Goal: Check status

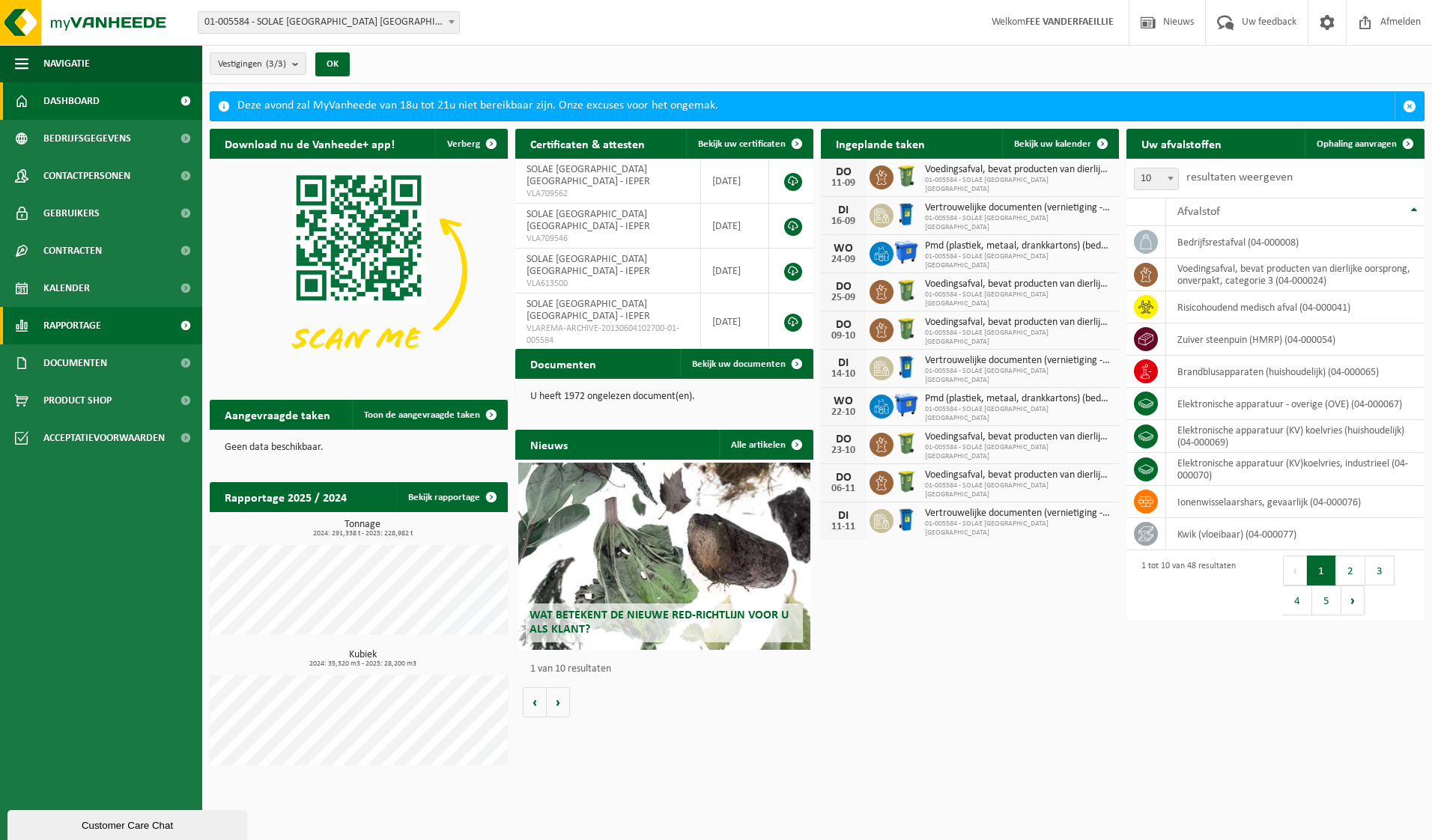
click at [87, 319] on span "Rapportage" at bounding box center [72, 326] width 58 height 37
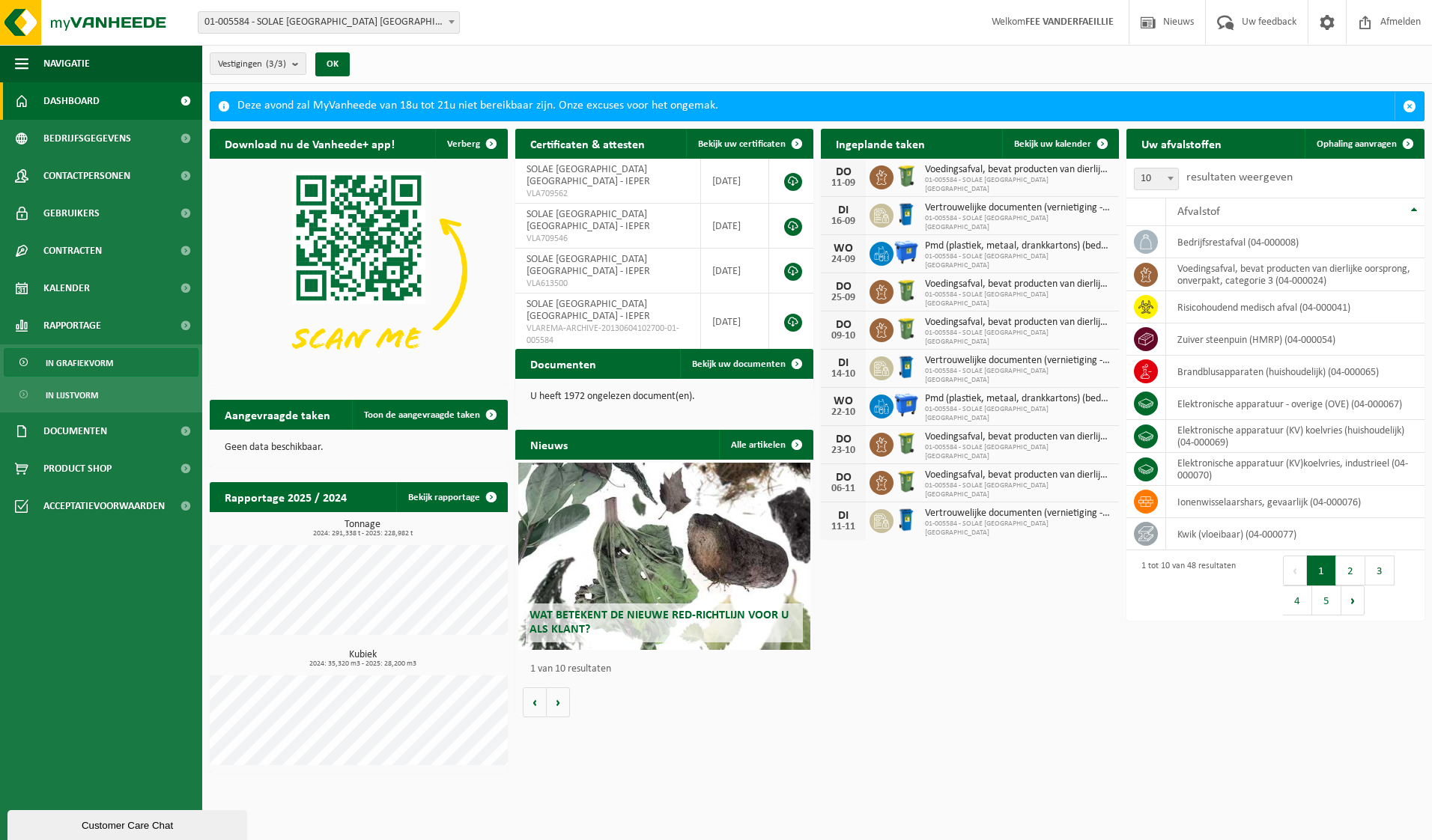
click at [69, 356] on span "In grafiekvorm" at bounding box center [80, 363] width 68 height 29
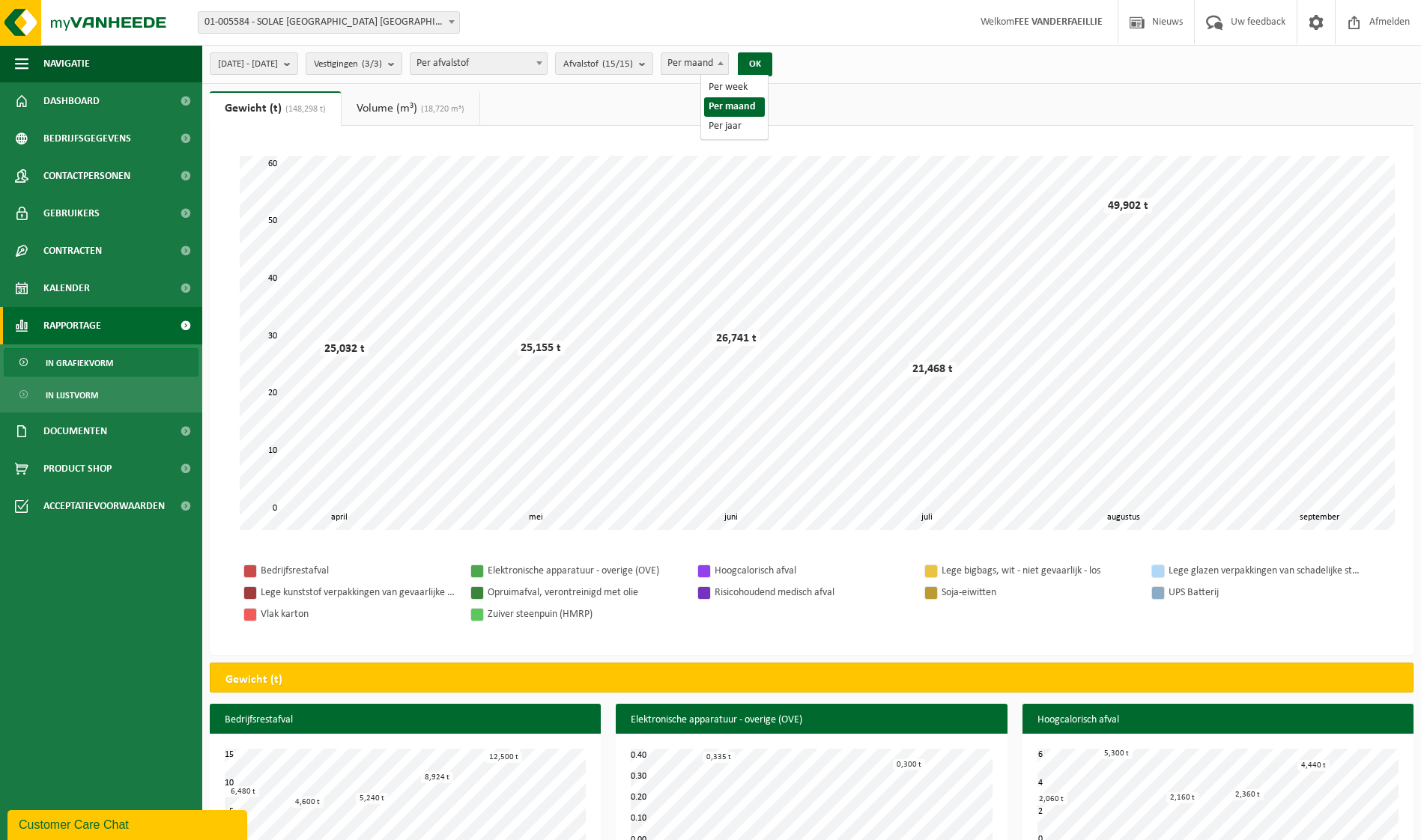
click at [723, 62] on b at bounding box center [720, 64] width 6 height 3
click at [278, 68] on span "2025-04-01 - 2025-09-02" at bounding box center [247, 64] width 60 height 23
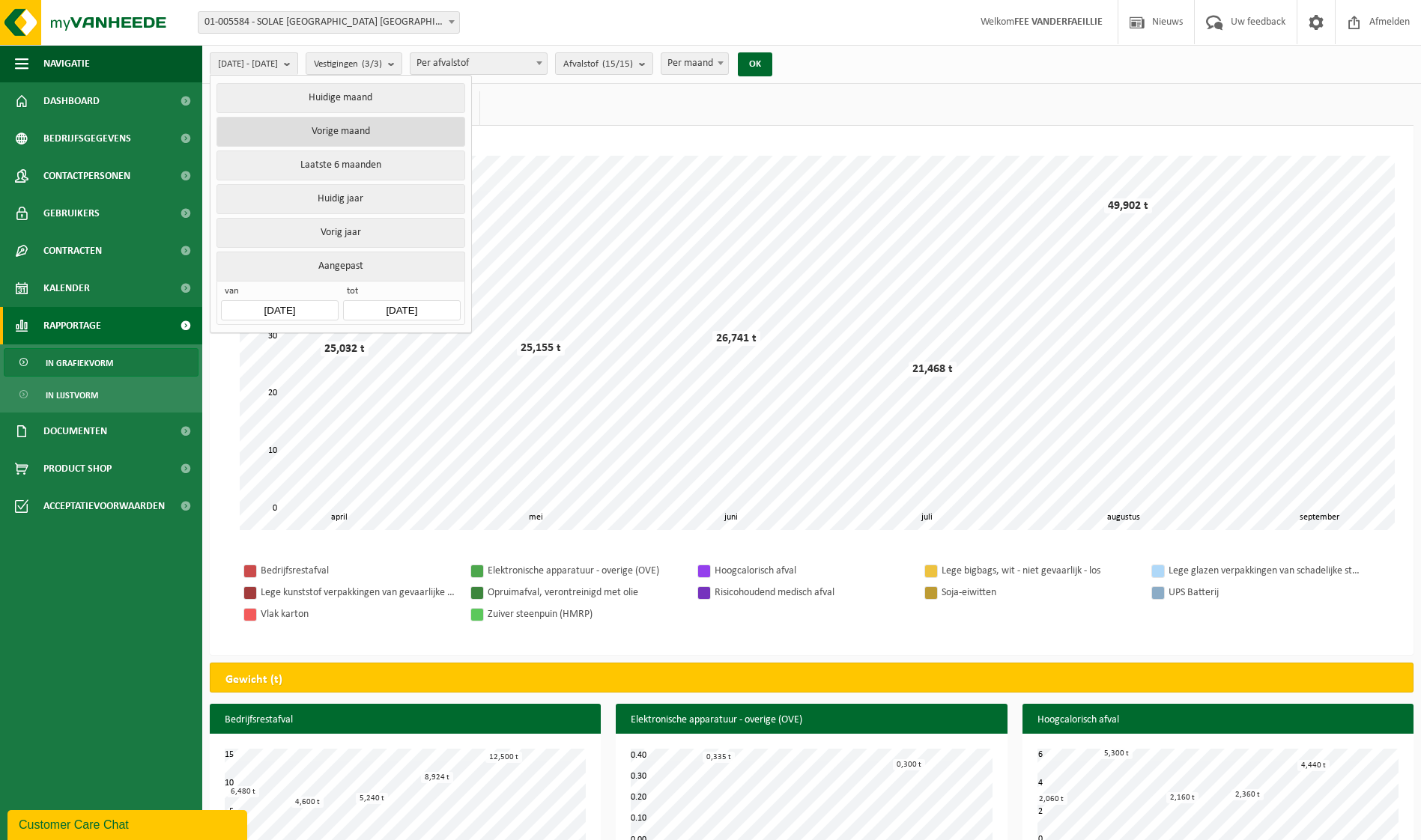
click at [305, 126] on button "Vorige maand" at bounding box center [340, 131] width 248 height 30
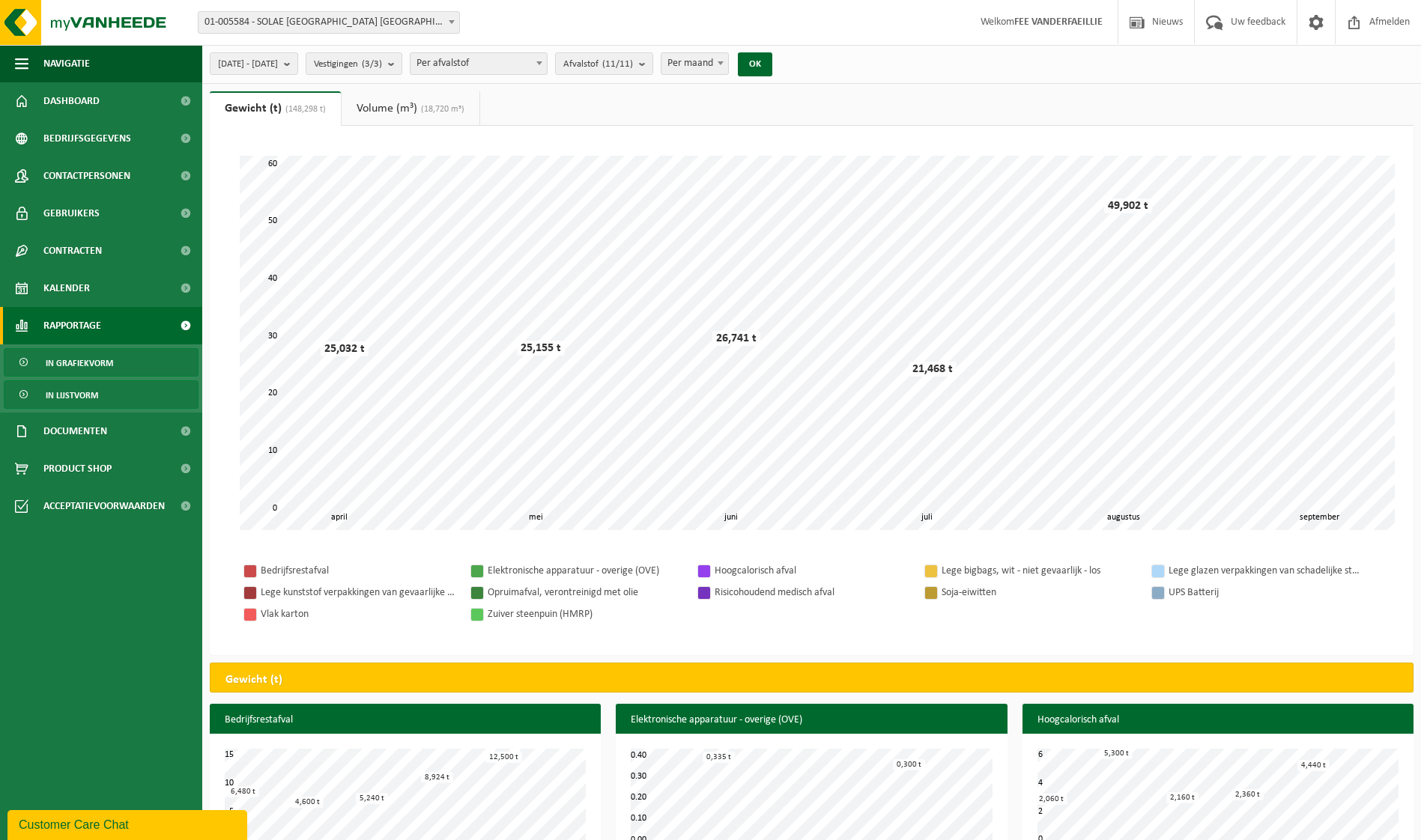
click at [84, 391] on span "In lijstvorm" at bounding box center [72, 395] width 53 height 29
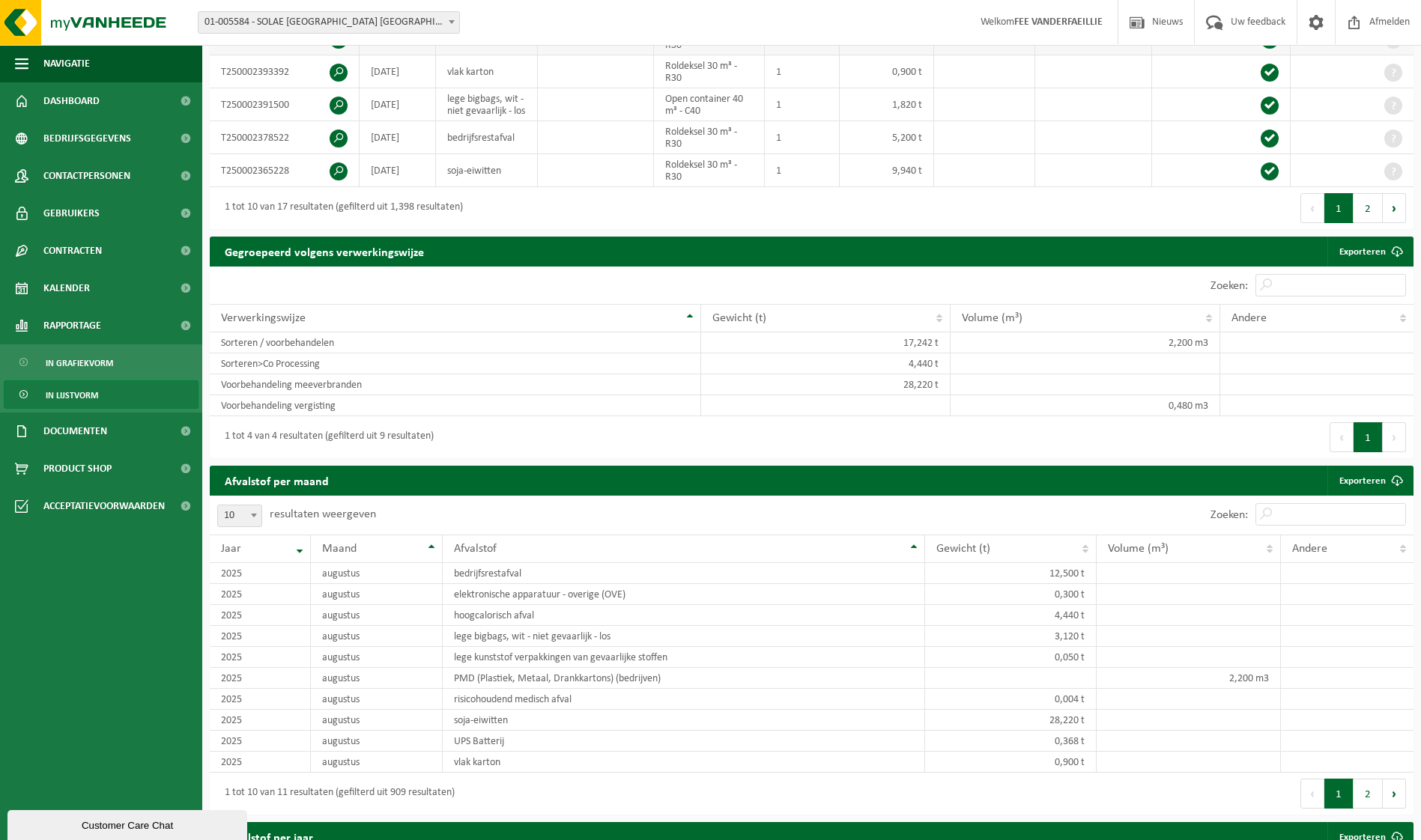
scroll to position [588, 0]
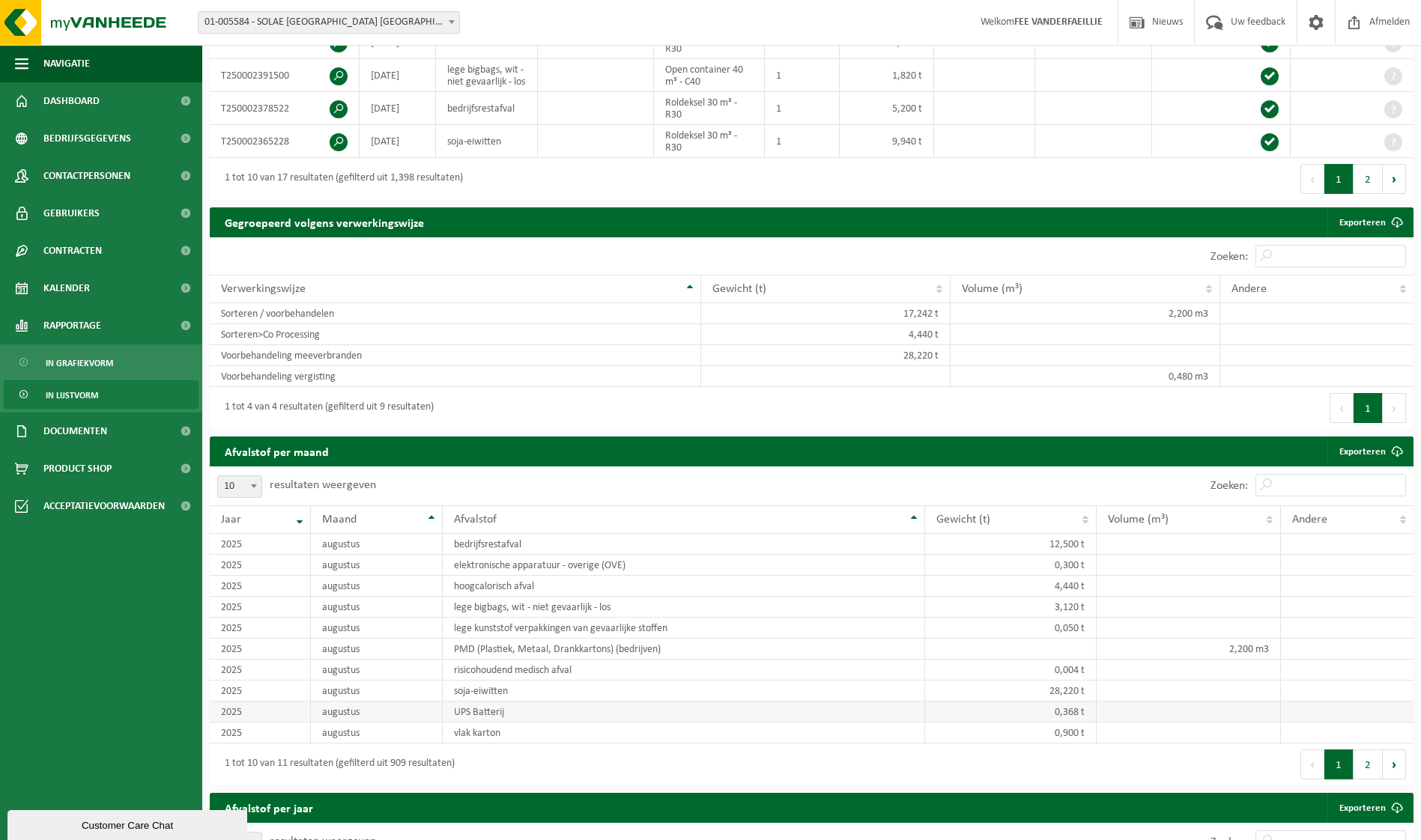
click at [509, 722] on td "UPS Batterij" at bounding box center [684, 712] width 483 height 21
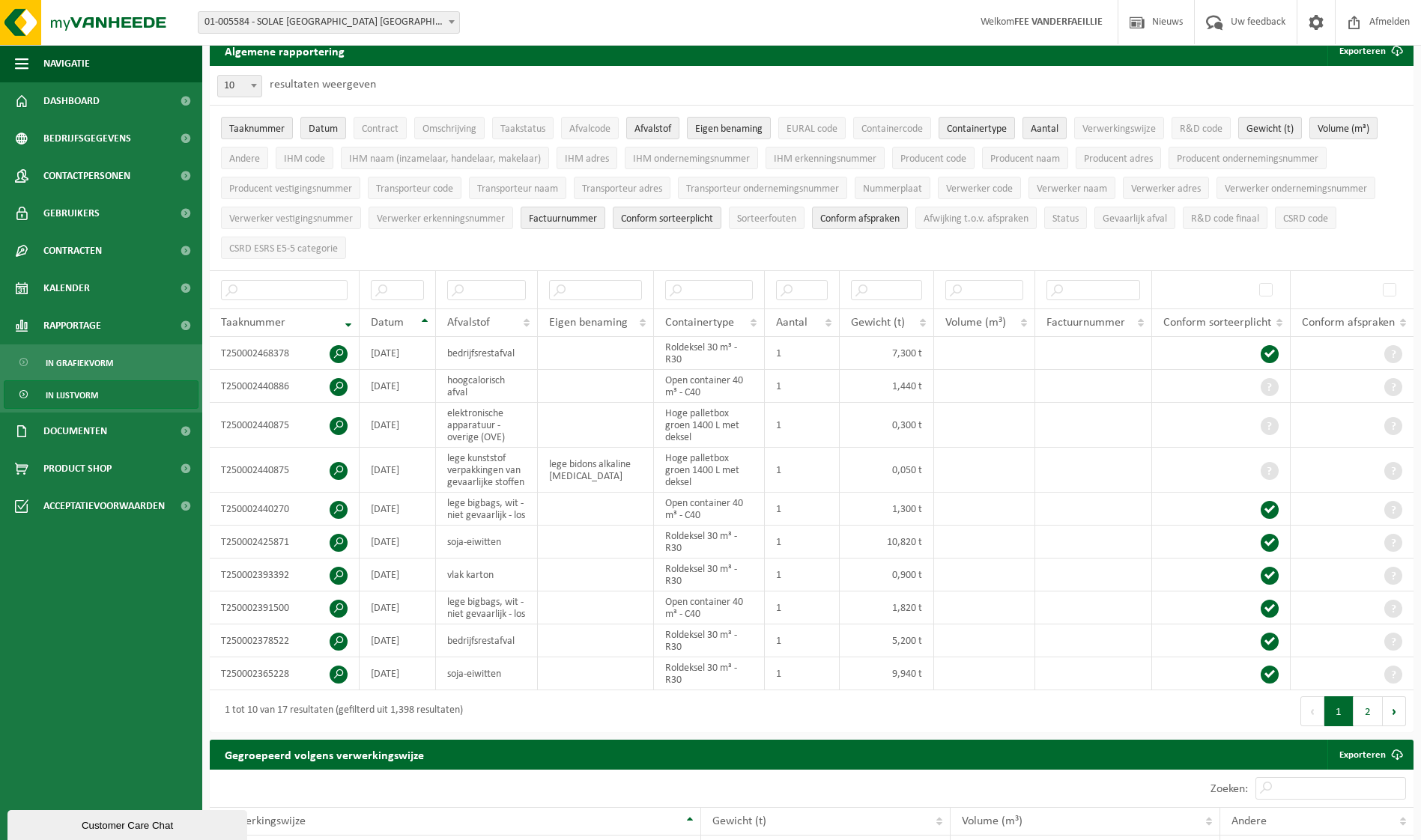
scroll to position [0, 0]
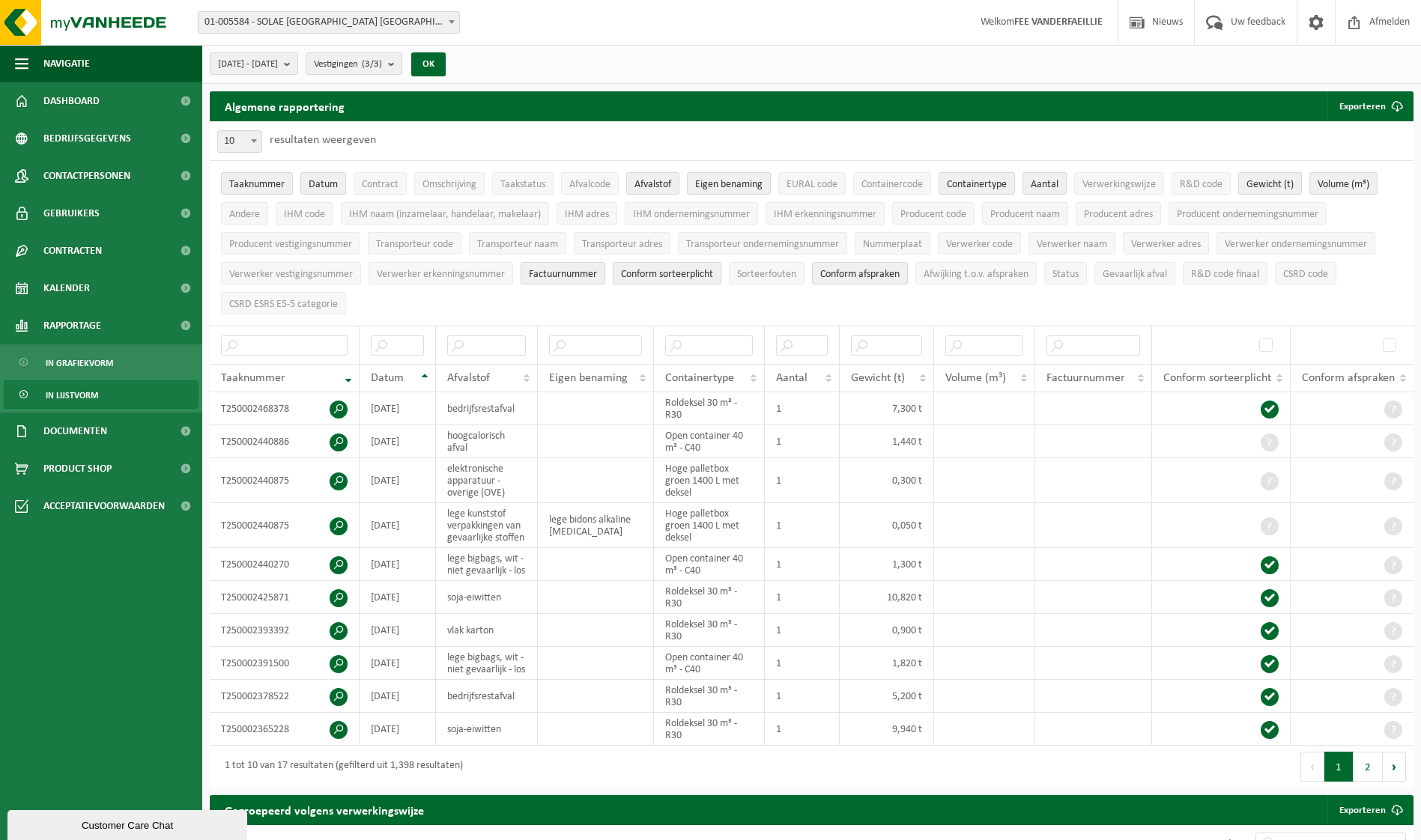
click at [87, 392] on span "In lijstvorm" at bounding box center [72, 395] width 53 height 29
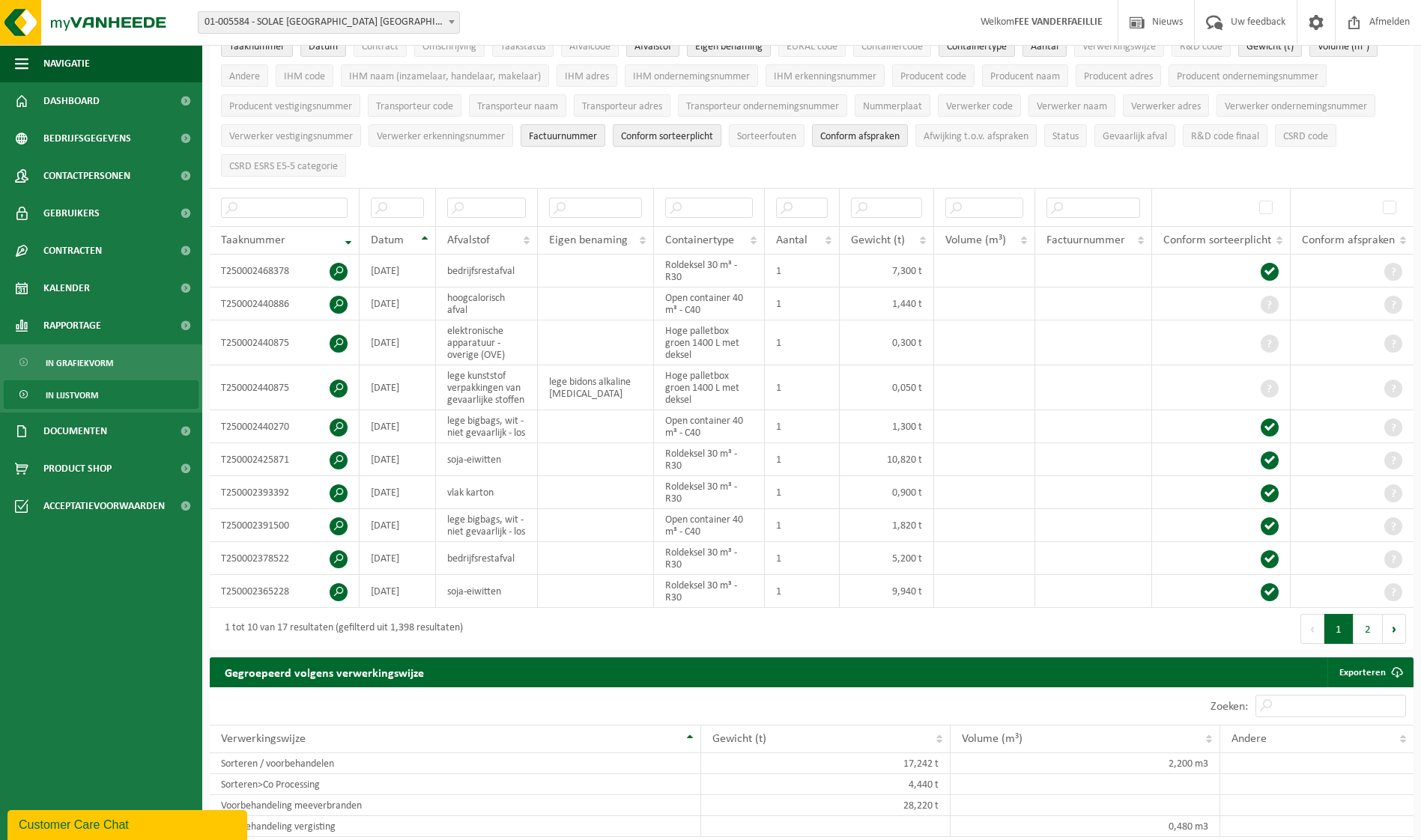
scroll to position [137, 0]
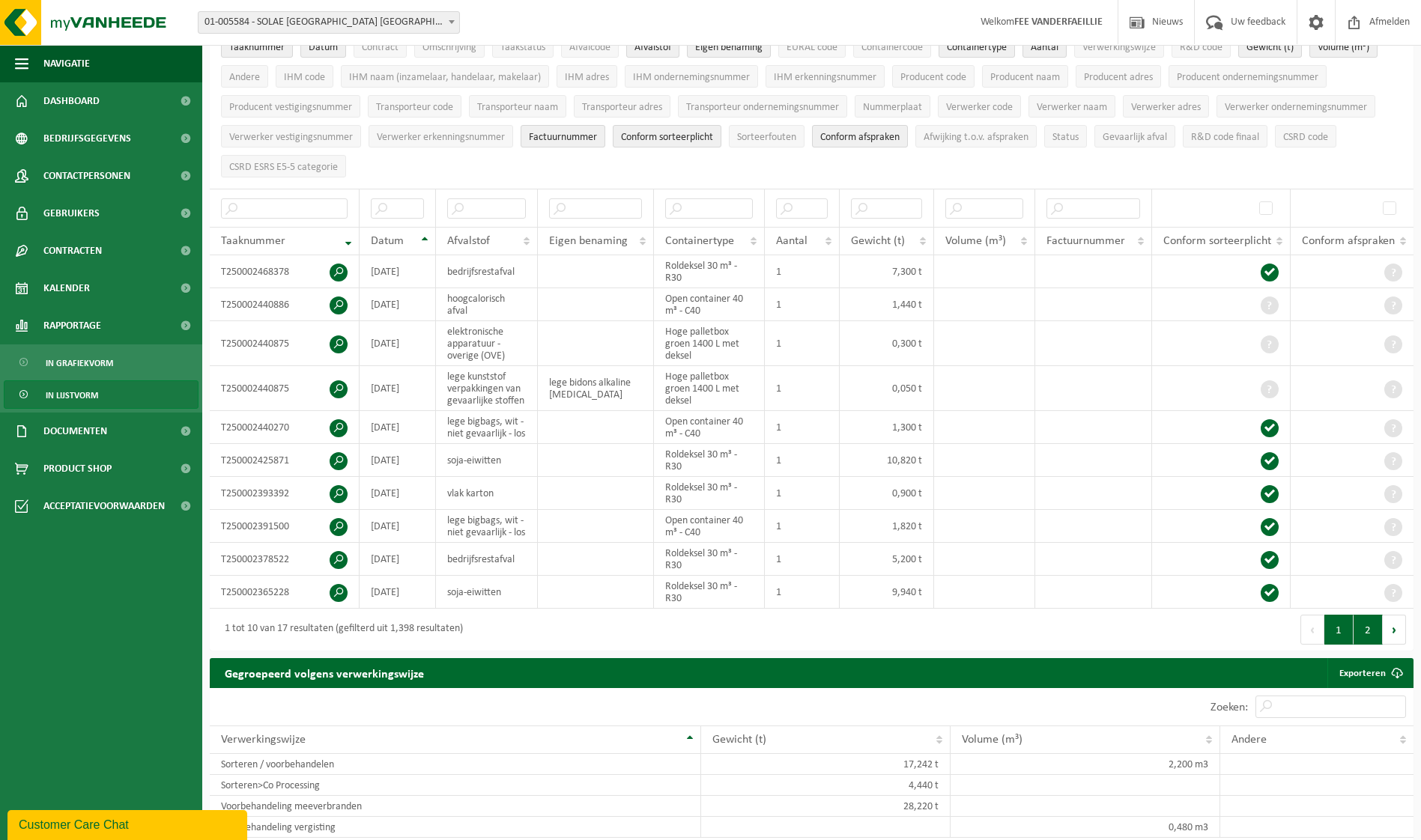
click at [1365, 644] on button "2" at bounding box center [1368, 629] width 29 height 30
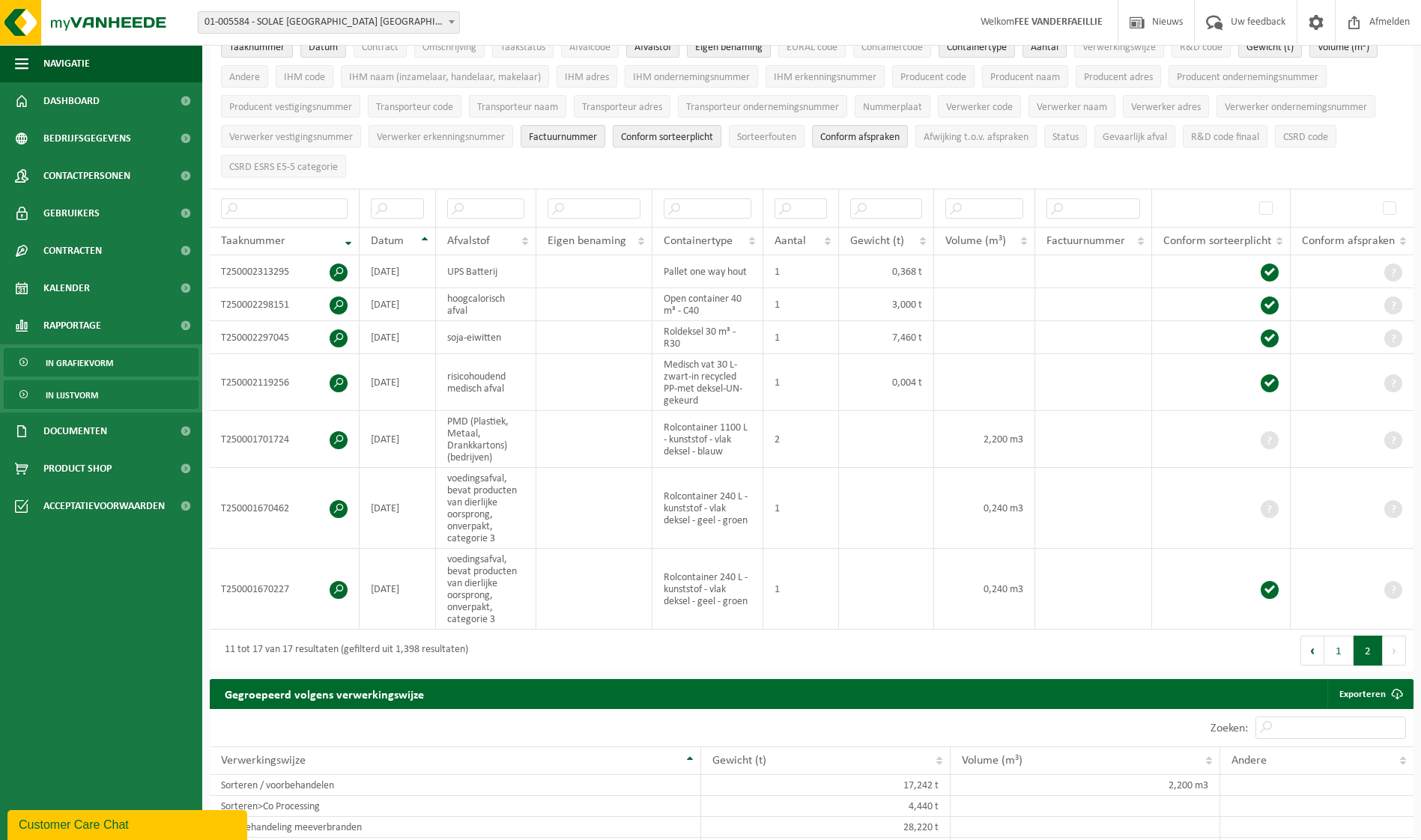
click at [105, 366] on span "In grafiekvorm" at bounding box center [80, 363] width 68 height 29
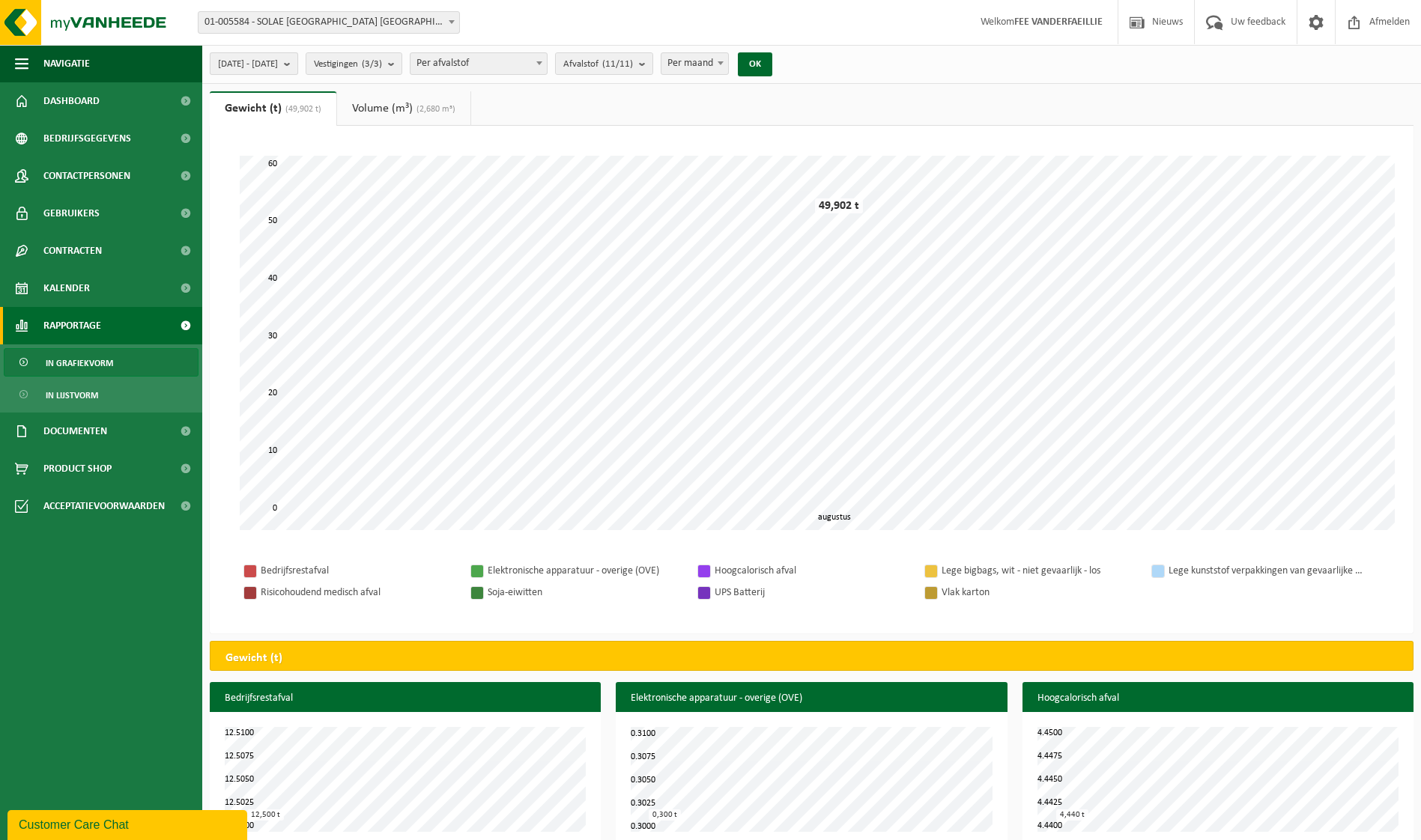
click at [278, 75] on span "[DATE] - [DATE]" at bounding box center [247, 64] width 60 height 23
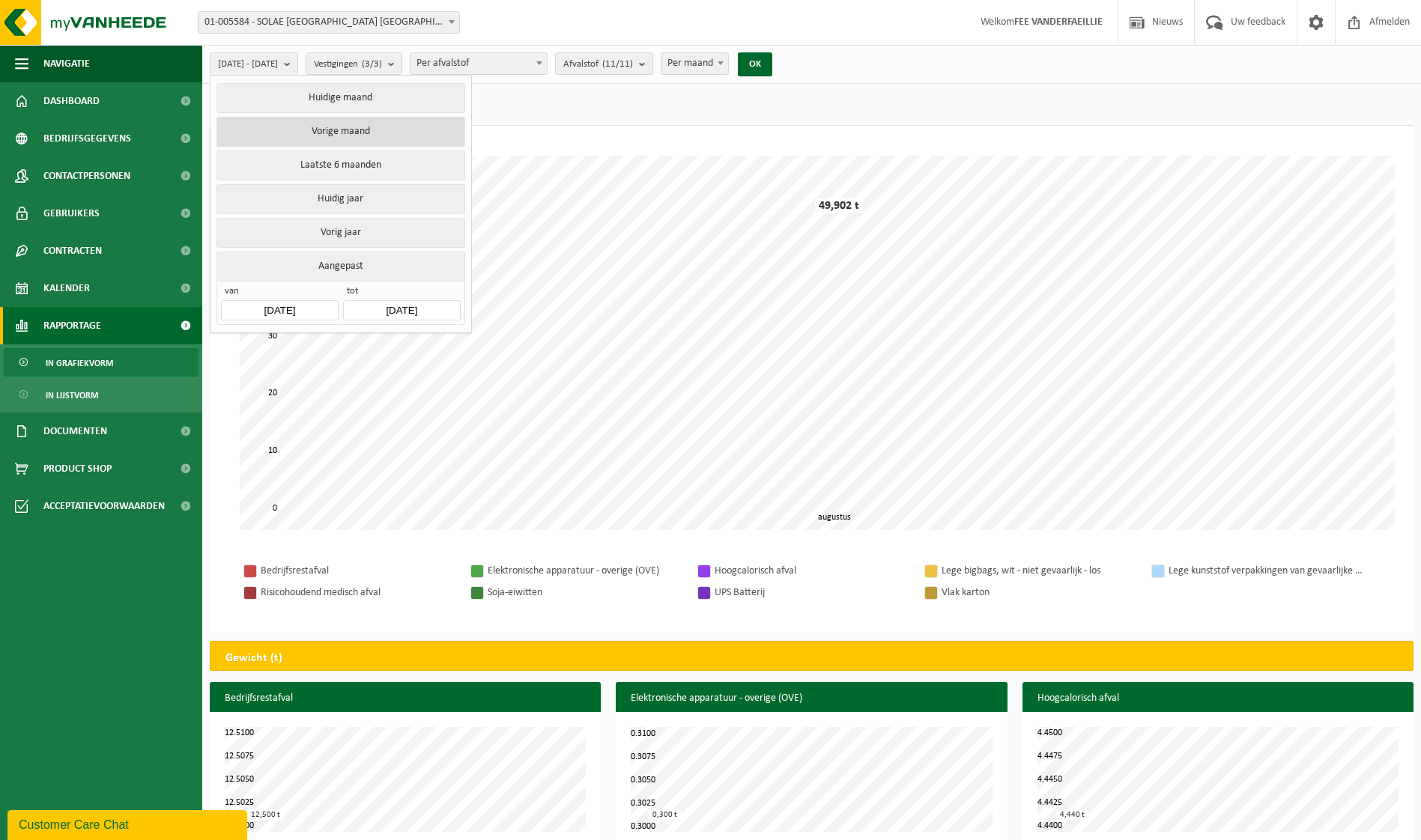
click at [285, 132] on button "Vorige maand" at bounding box center [340, 131] width 248 height 30
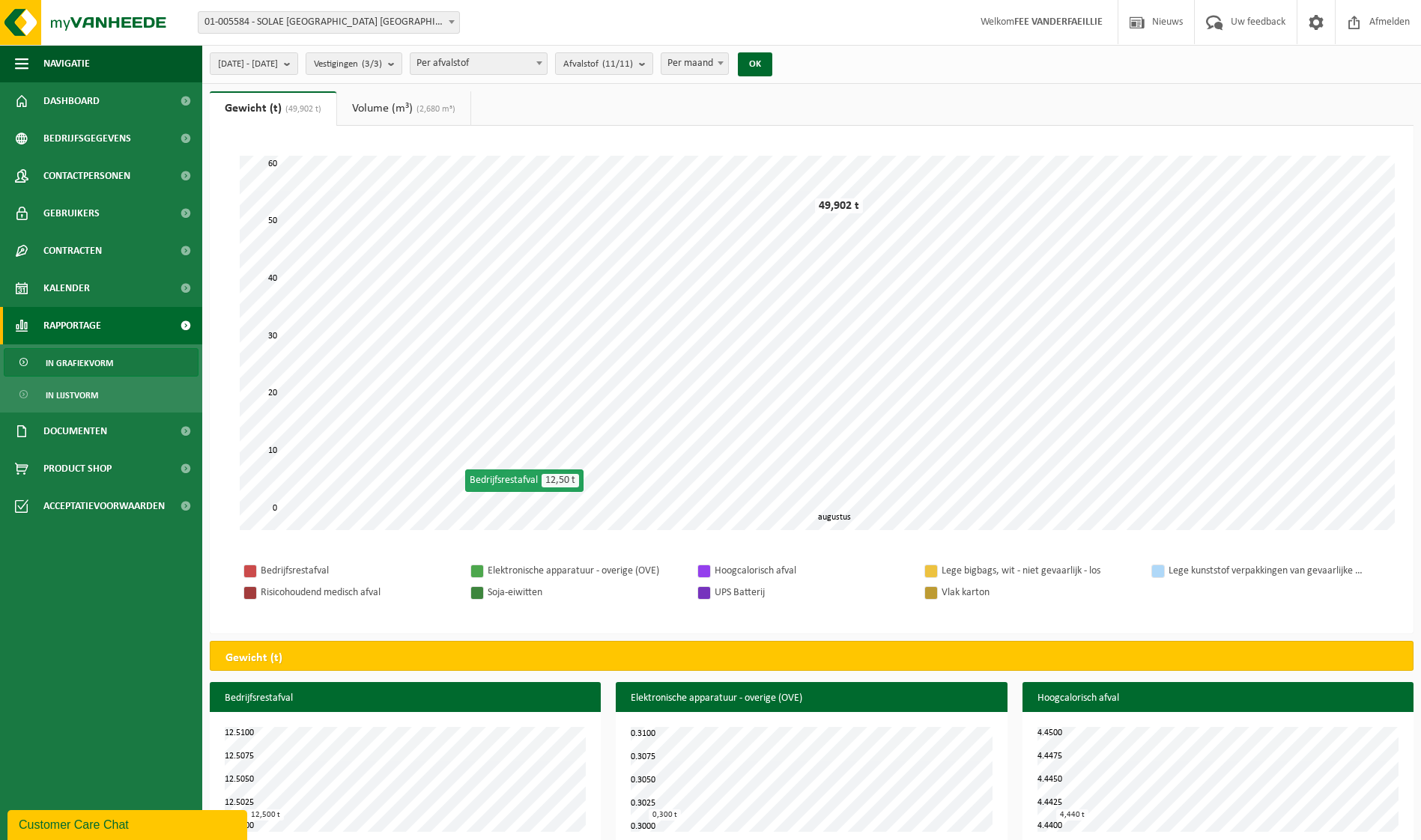
scroll to position [366, 0]
